Goal: Find specific page/section: Find specific page/section

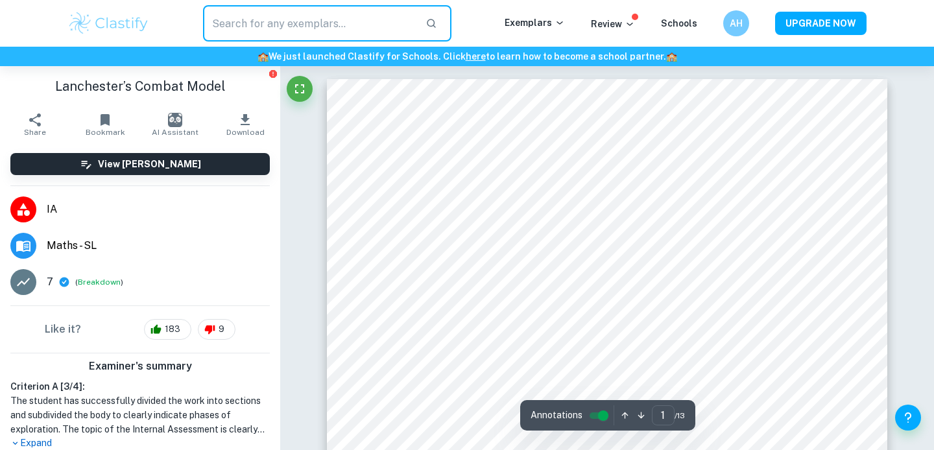
click at [315, 29] on input "text" at bounding box center [309, 23] width 212 height 36
type input "s"
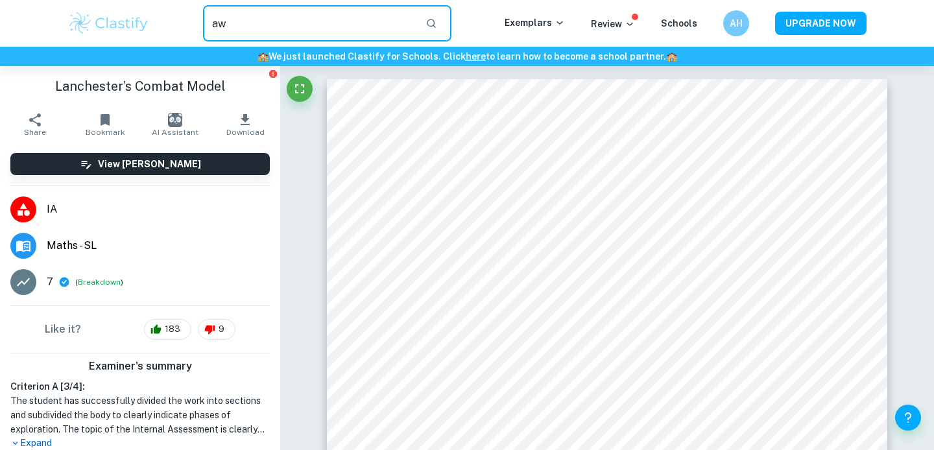
type input "a"
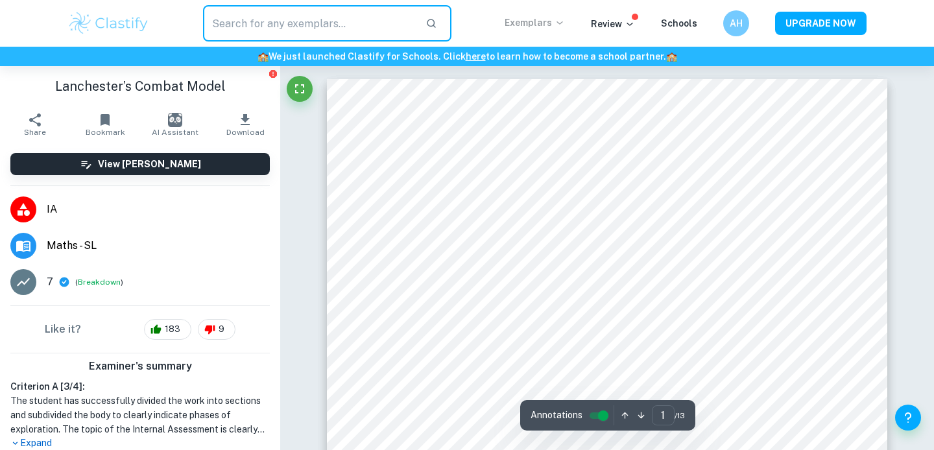
click at [543, 21] on p "Exemplars" at bounding box center [535, 23] width 60 height 14
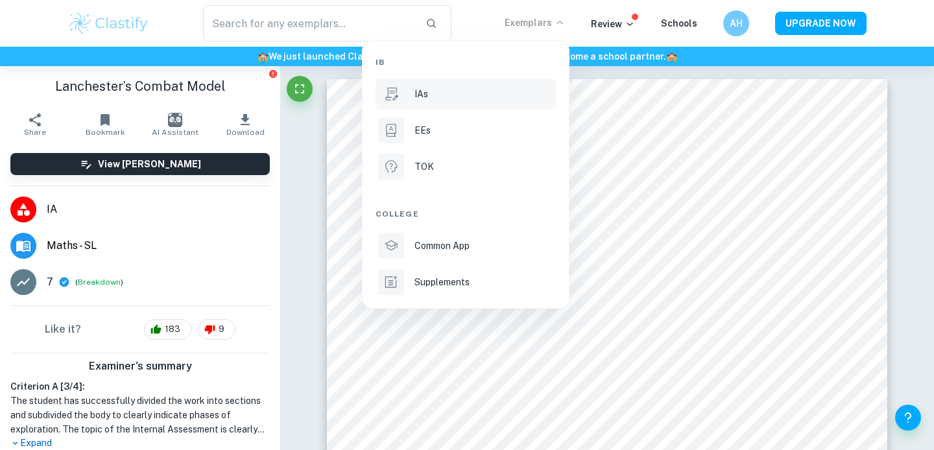
click at [492, 82] on li "IAs" at bounding box center [465, 93] width 180 height 31
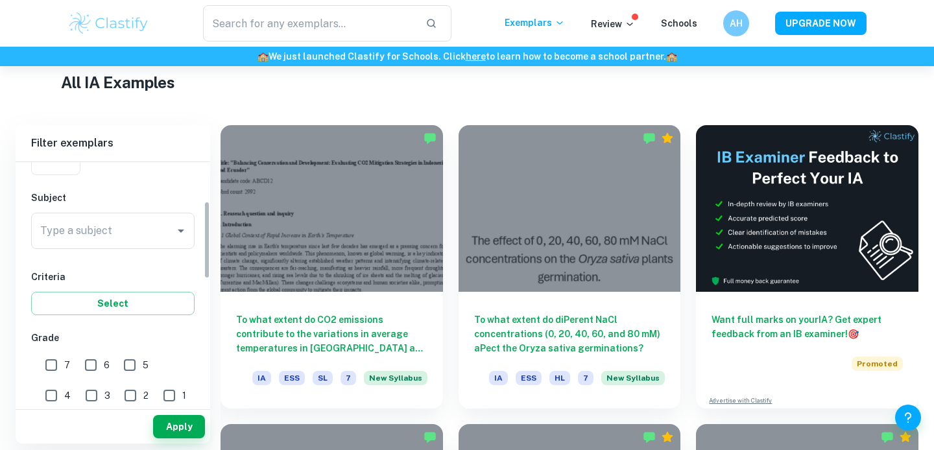
scroll to position [167, 0]
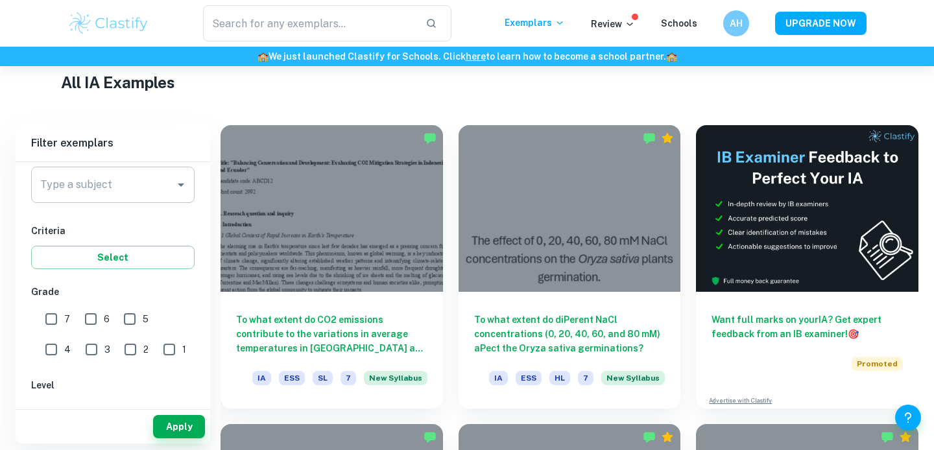
click at [99, 200] on div "Type a subject" at bounding box center [112, 185] width 163 height 36
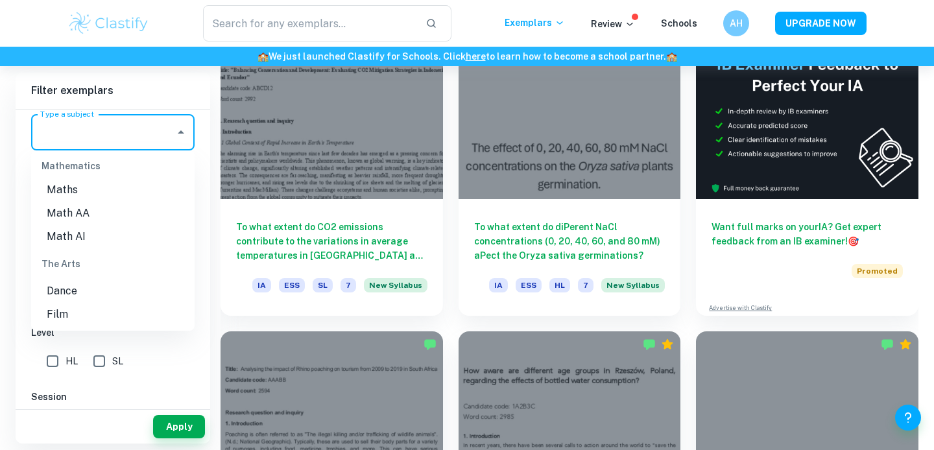
scroll to position [1750, 0]
click at [111, 234] on li "Math AA" at bounding box center [112, 245] width 163 height 23
type input "Math AA"
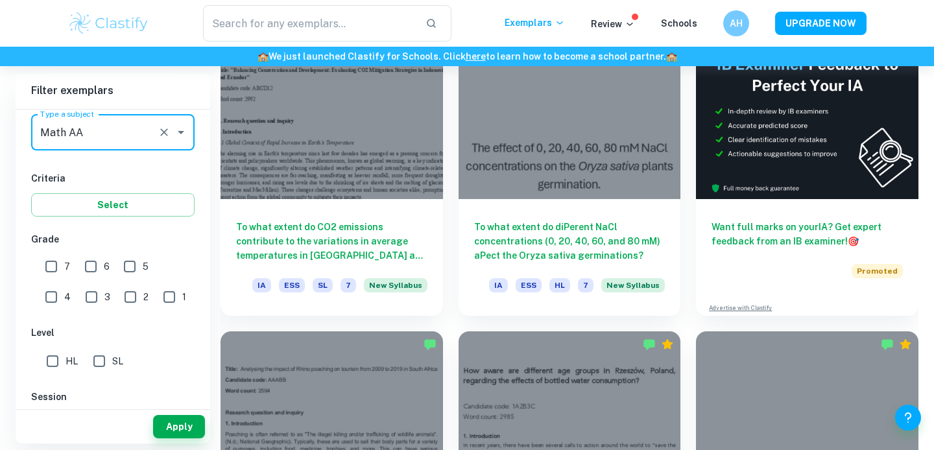
click at [51, 268] on input "7" at bounding box center [51, 267] width 26 height 26
checkbox input "true"
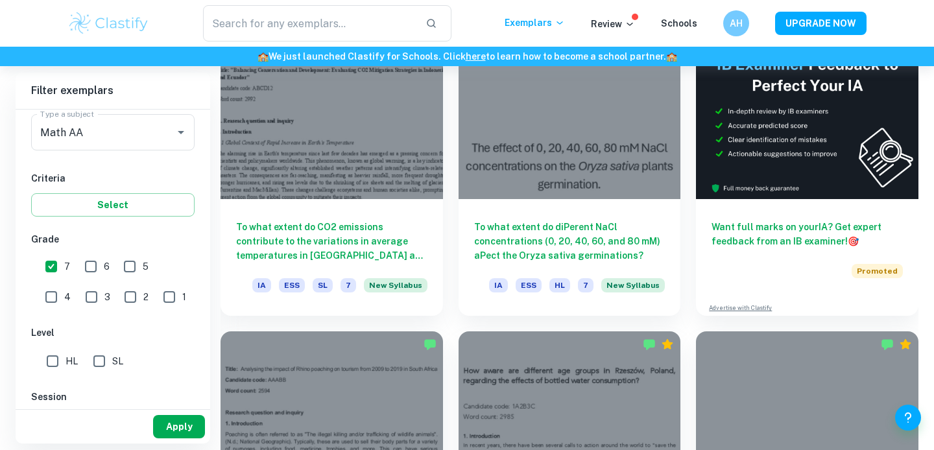
click at [175, 422] on button "Apply" at bounding box center [179, 426] width 52 height 23
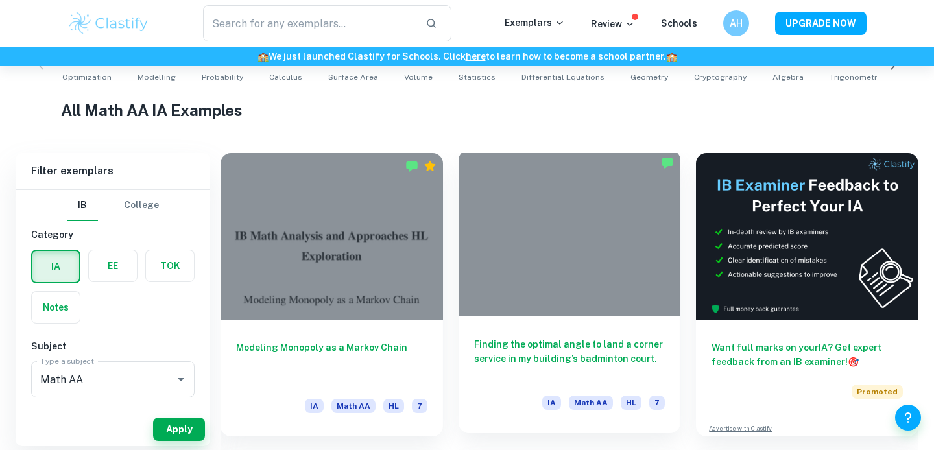
scroll to position [288, 0]
